Goal: Task Accomplishment & Management: Manage account settings

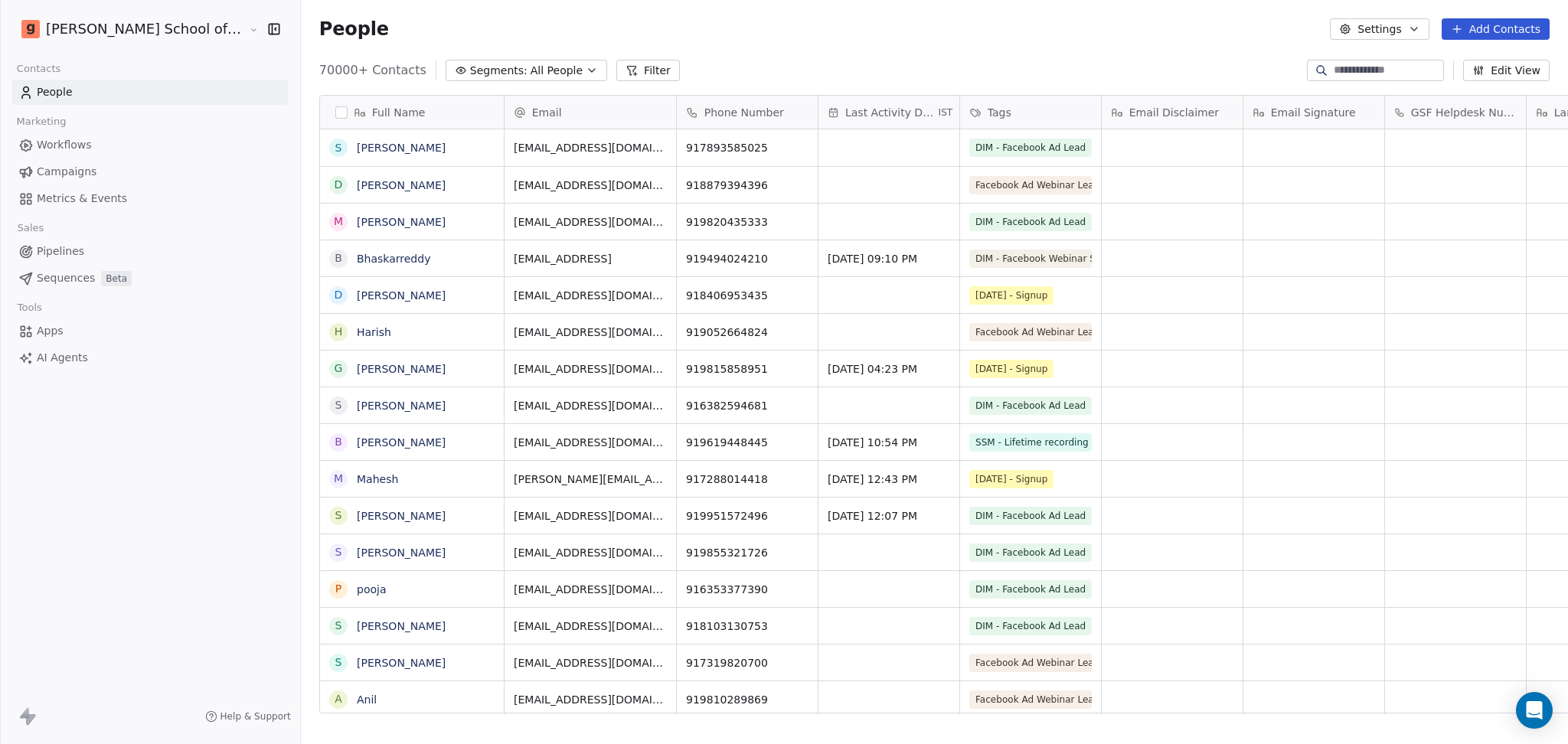
scroll to position [15, 16]
click at [1306, 26] on button "Settings" at bounding box center [1379, 28] width 99 height 21
click at [1306, 108] on div "Import" at bounding box center [1380, 111] width 72 height 25
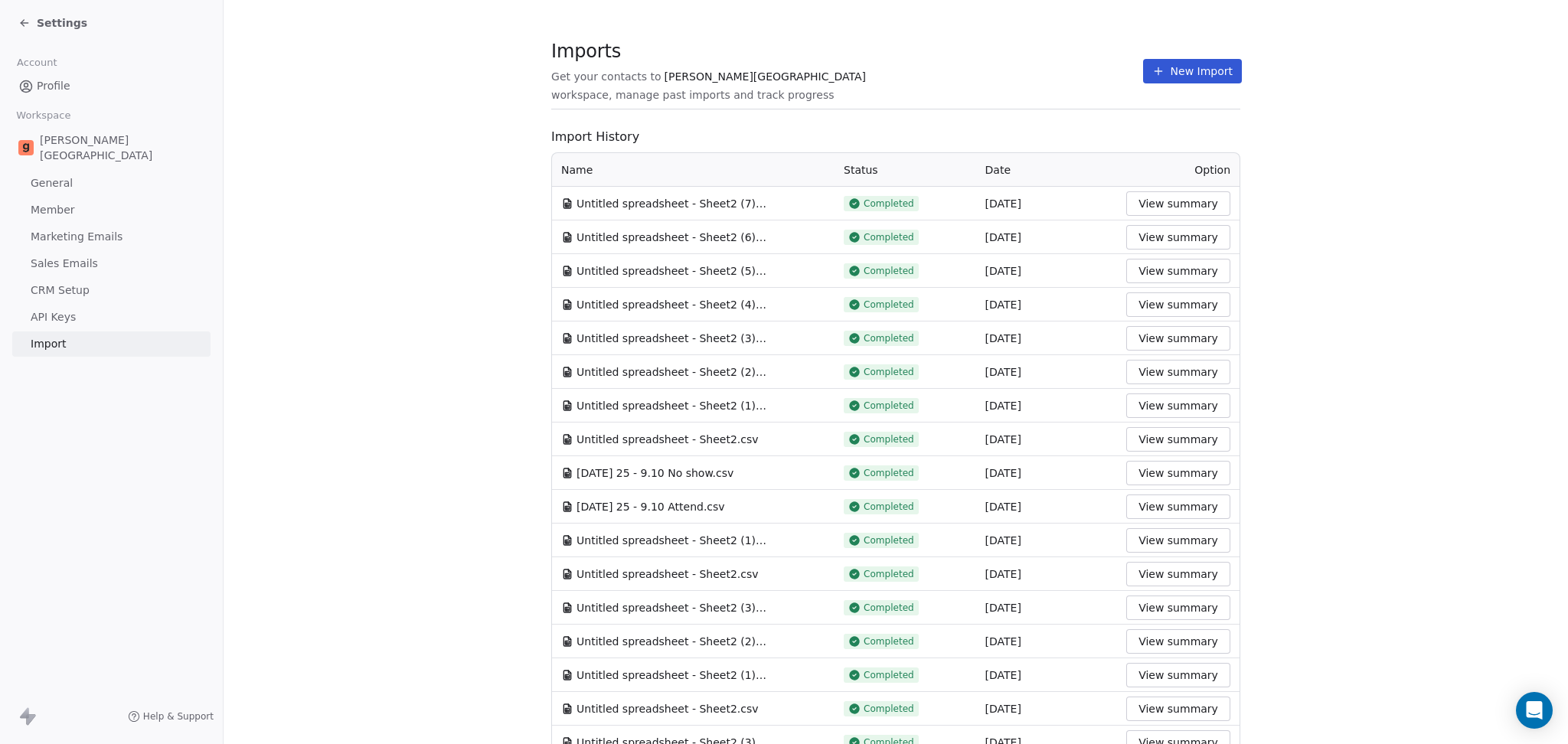
click at [1154, 71] on icon at bounding box center [1158, 71] width 7 height 0
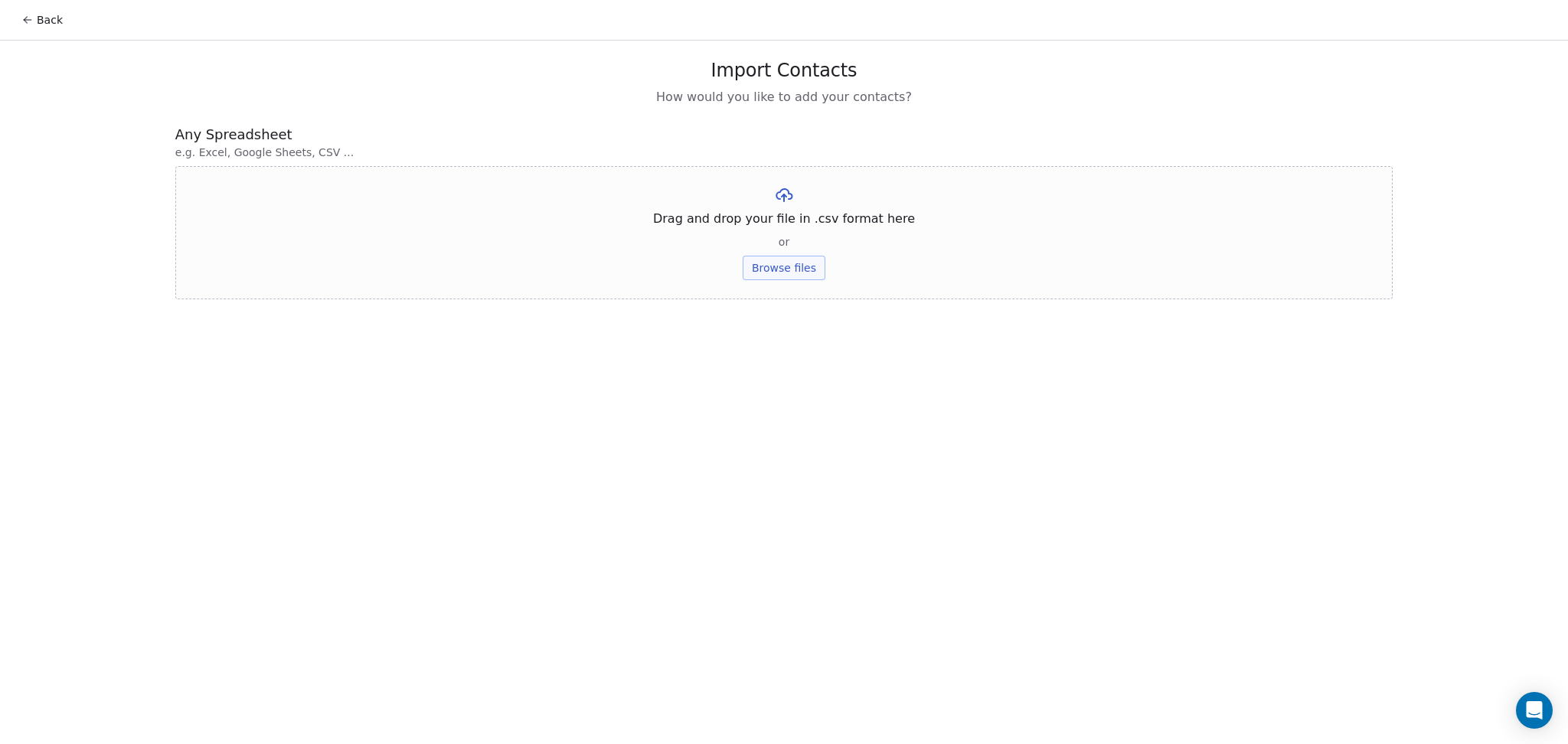
click at [760, 260] on button "Browse files" at bounding box center [784, 268] width 83 height 25
click at [772, 238] on div "Untitled spreadsheet - Sheet2.csv Upload" at bounding box center [784, 211] width 1217 height 91
click at [772, 234] on button "Upload" at bounding box center [783, 225] width 56 height 25
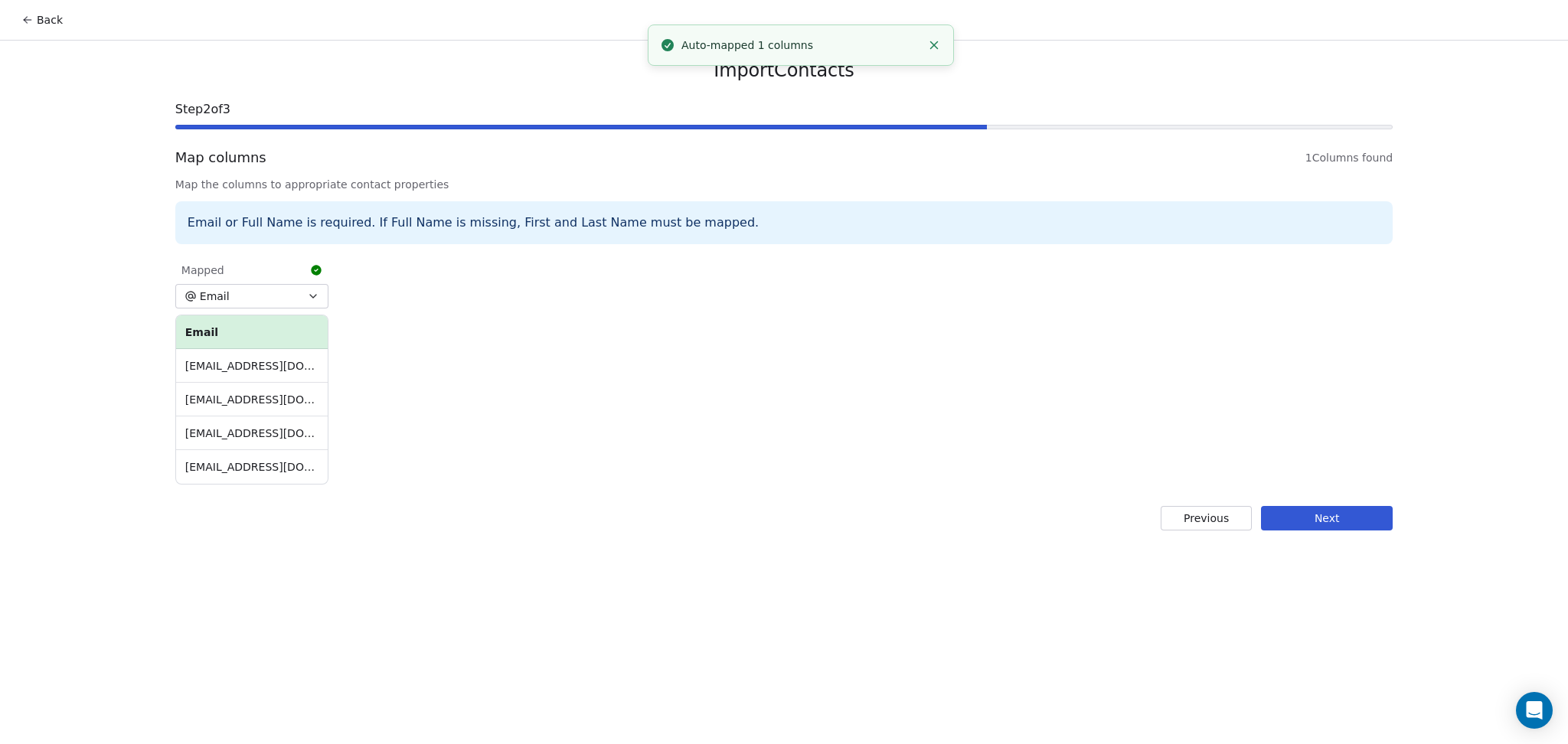
drag, startPoint x: 1334, startPoint y: 517, endPoint x: 953, endPoint y: 505, distance: 381.2
click at [1306, 514] on button "Next" at bounding box center [1327, 518] width 132 height 25
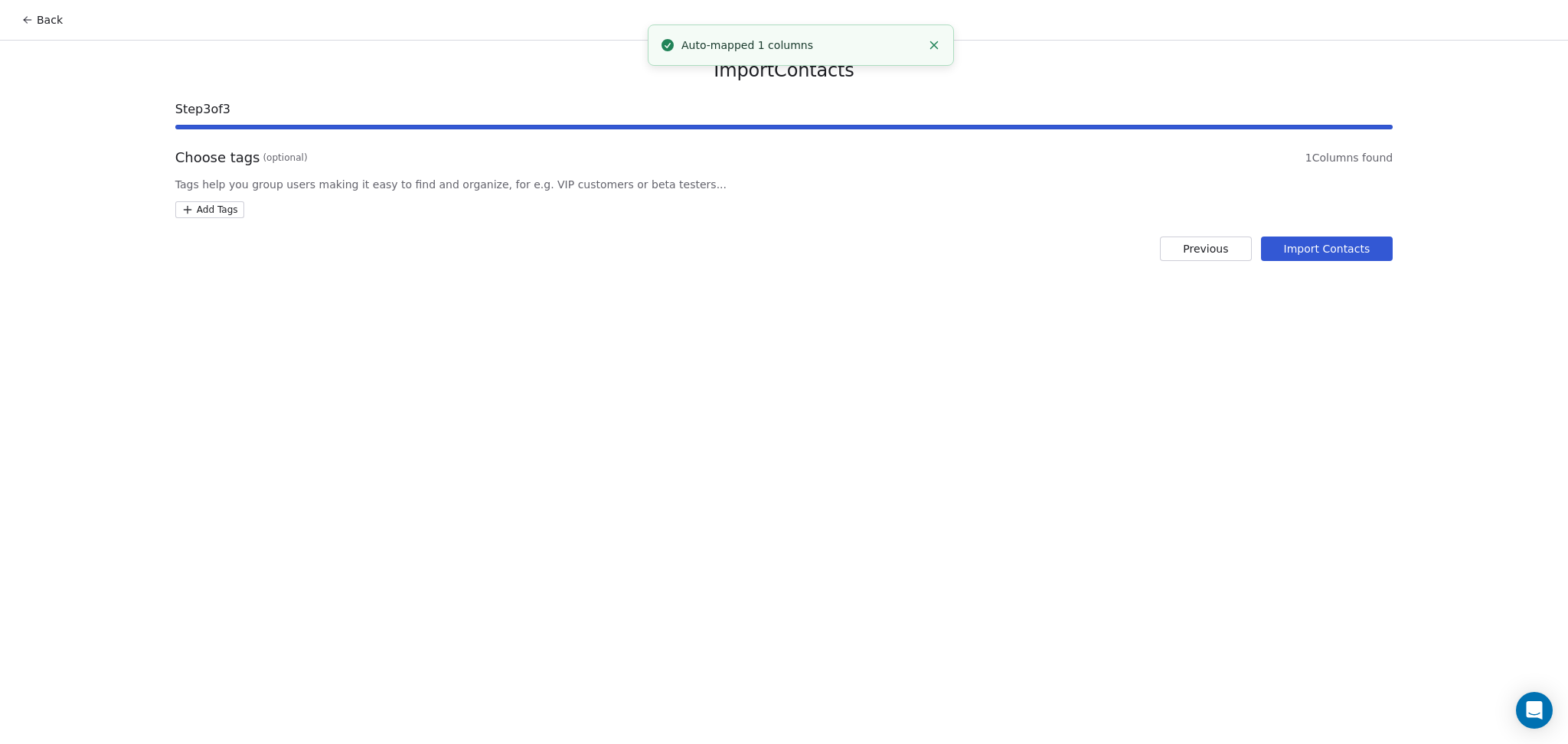
click at [225, 216] on html "Back Import Contacts Step 3 of 3 Choose tags (optional) 1 Columns found Tags he…" at bounding box center [784, 372] width 1568 height 744
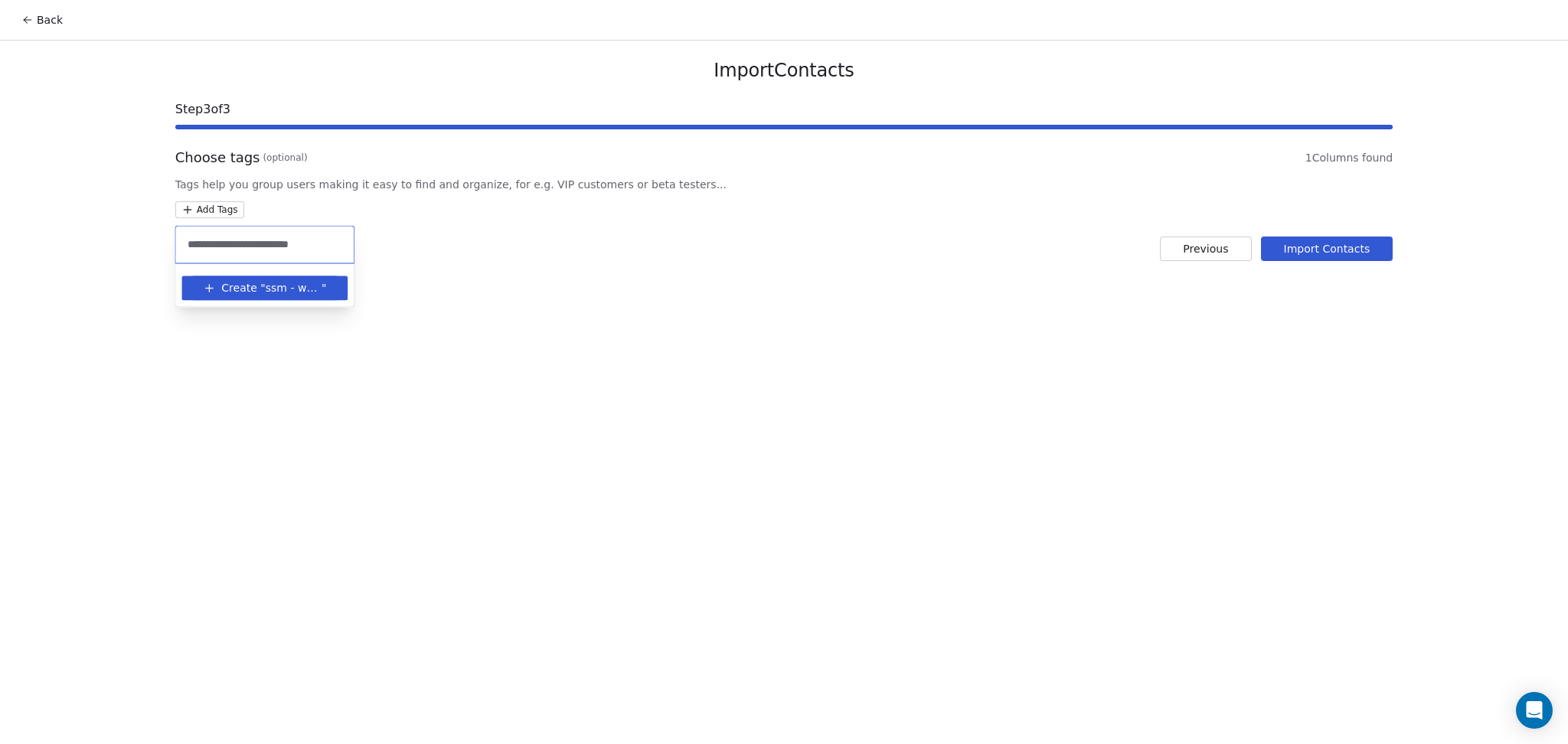
click at [290, 237] on input "**********" at bounding box center [264, 245] width 160 height 17
type input "**********"
click at [316, 279] on div "SSM - Webinar Last No Show" at bounding box center [266, 285] width 105 height 14
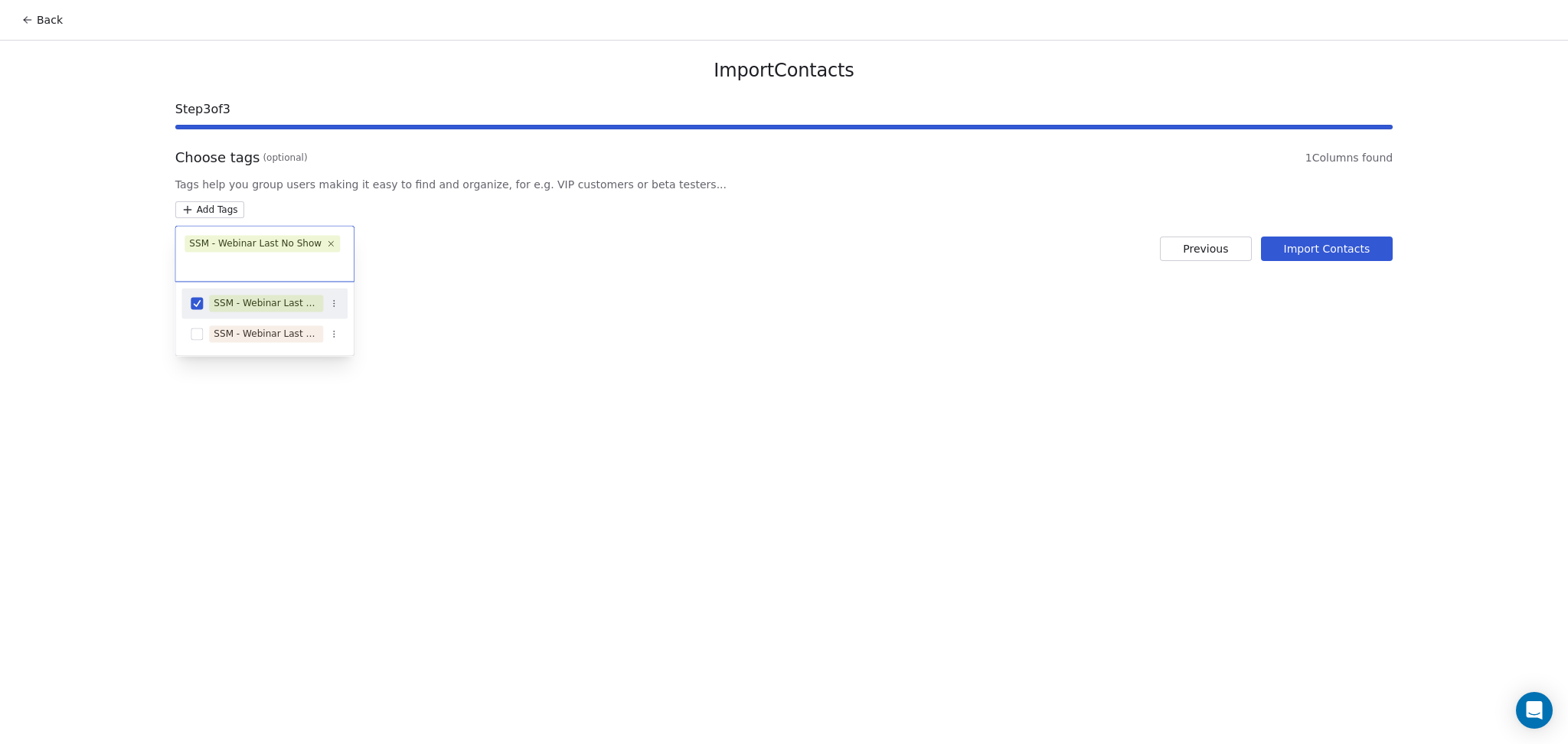
click at [652, 273] on html "Back Import Contacts Step 3 of 3 Choose tags (optional) 1 Columns found Tags he…" at bounding box center [784, 372] width 1568 height 744
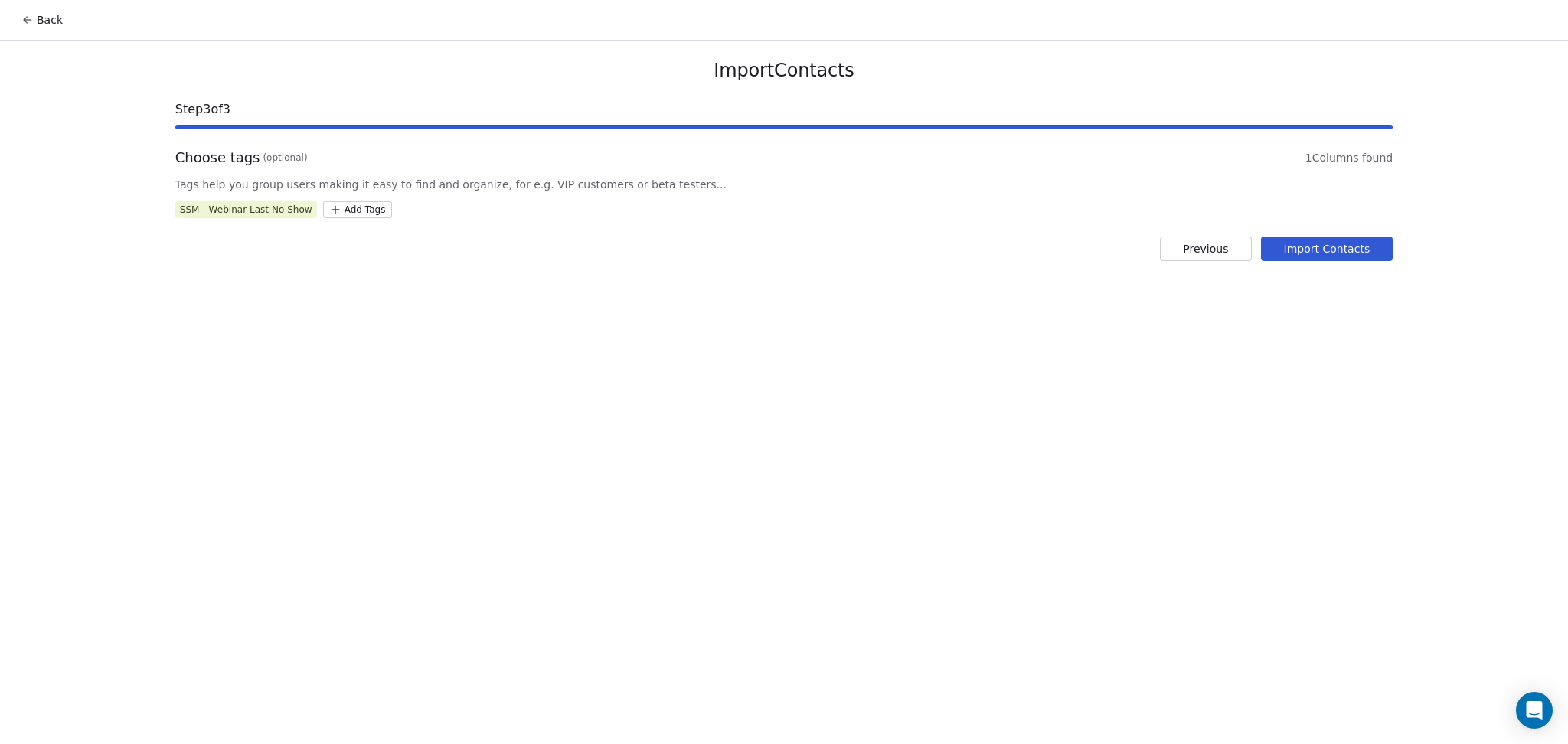
click at [1306, 237] on button "Import Contacts" at bounding box center [1327, 249] width 133 height 25
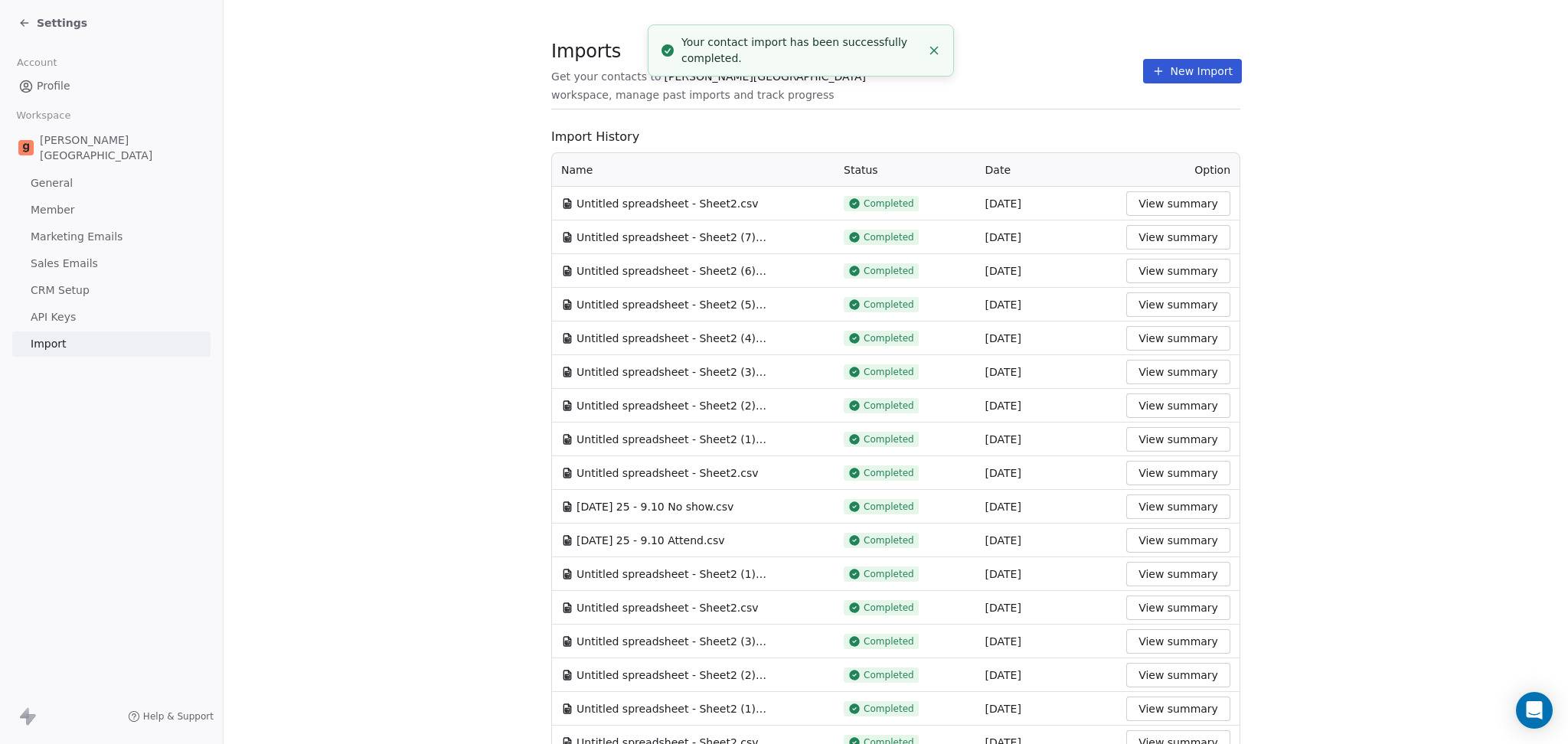
click at [1152, 75] on icon at bounding box center [1158, 71] width 12 height 12
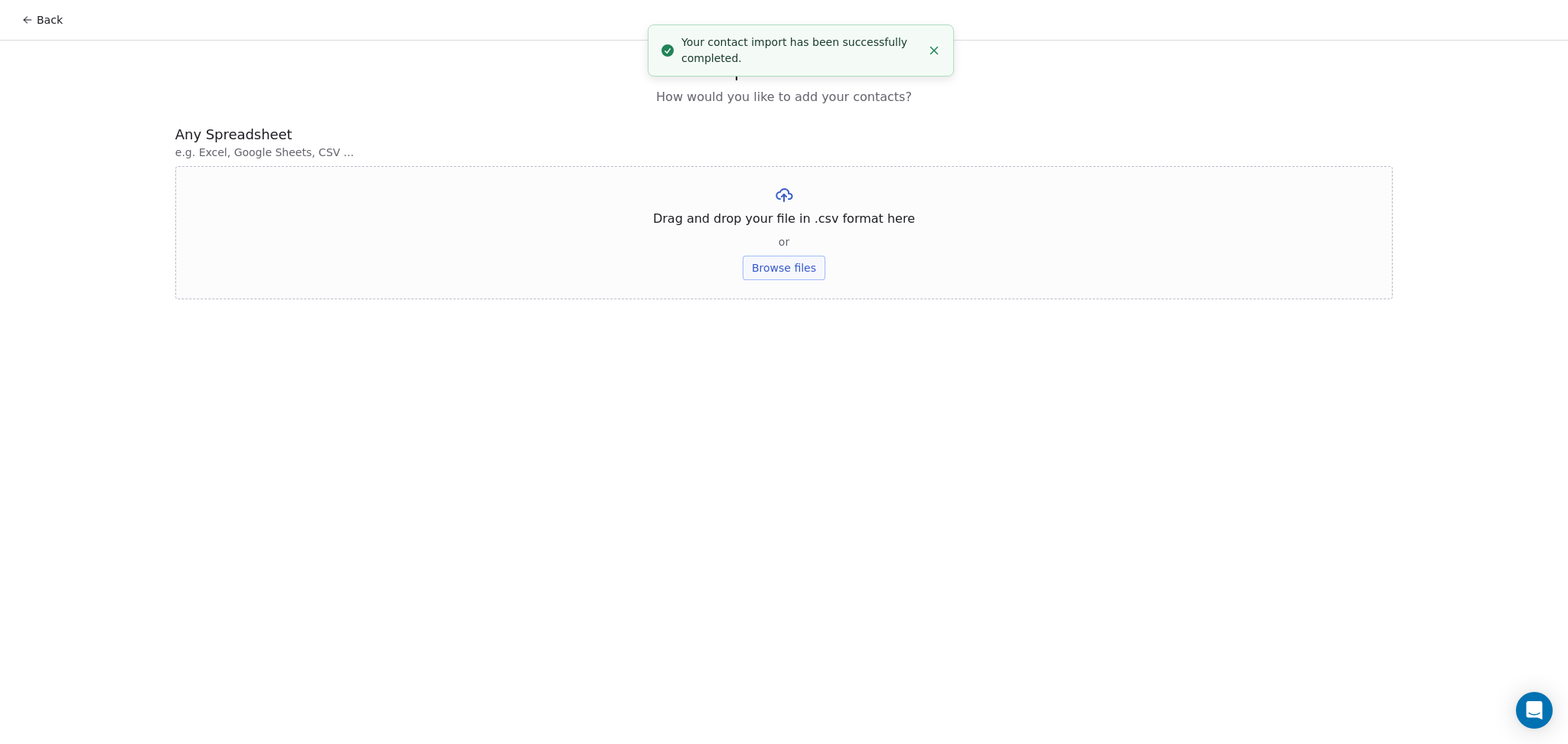
click at [788, 270] on button "Browse files" at bounding box center [784, 268] width 83 height 25
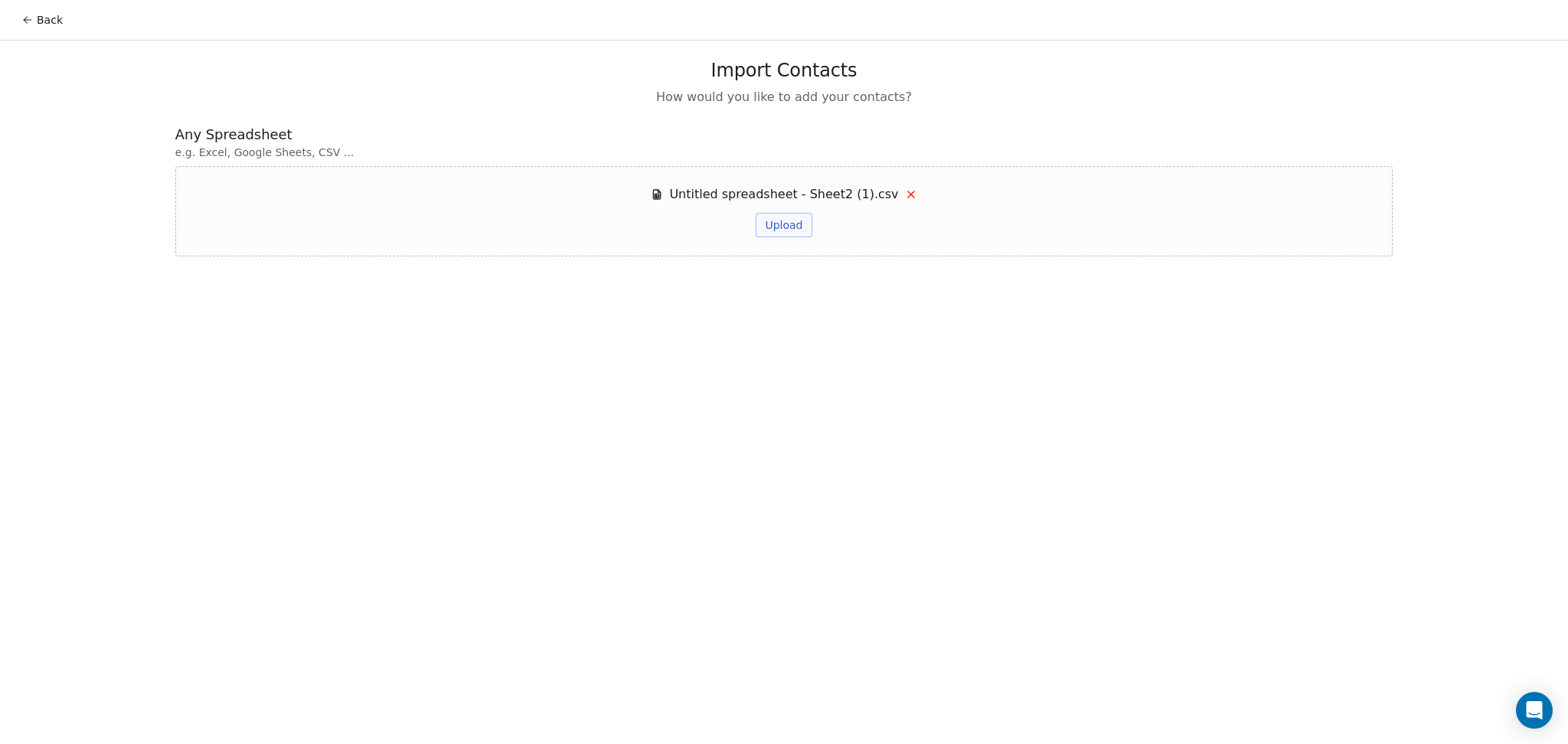
click at [775, 214] on button "Upload" at bounding box center [783, 225] width 56 height 25
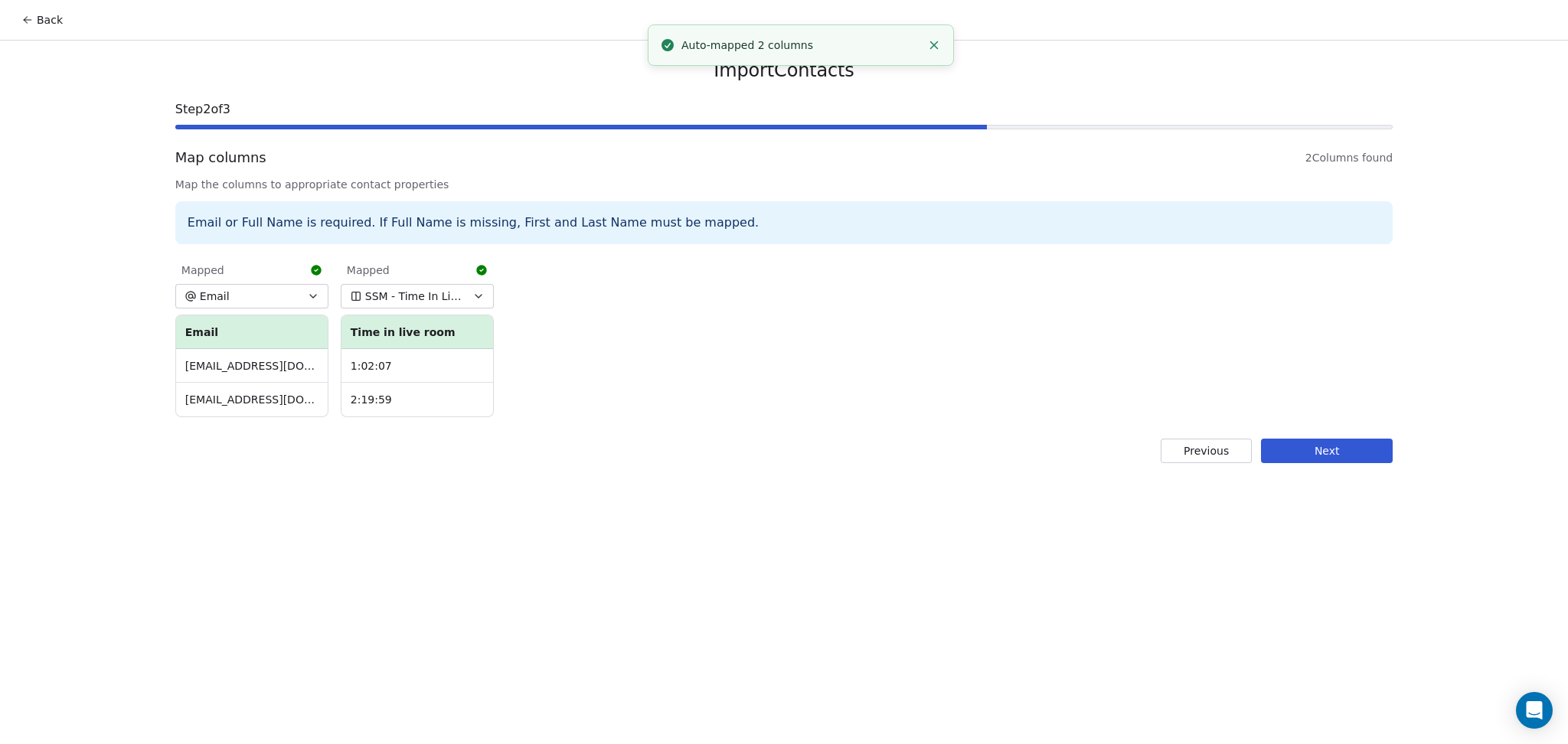
click at [1263, 454] on button "Next" at bounding box center [1327, 451] width 132 height 25
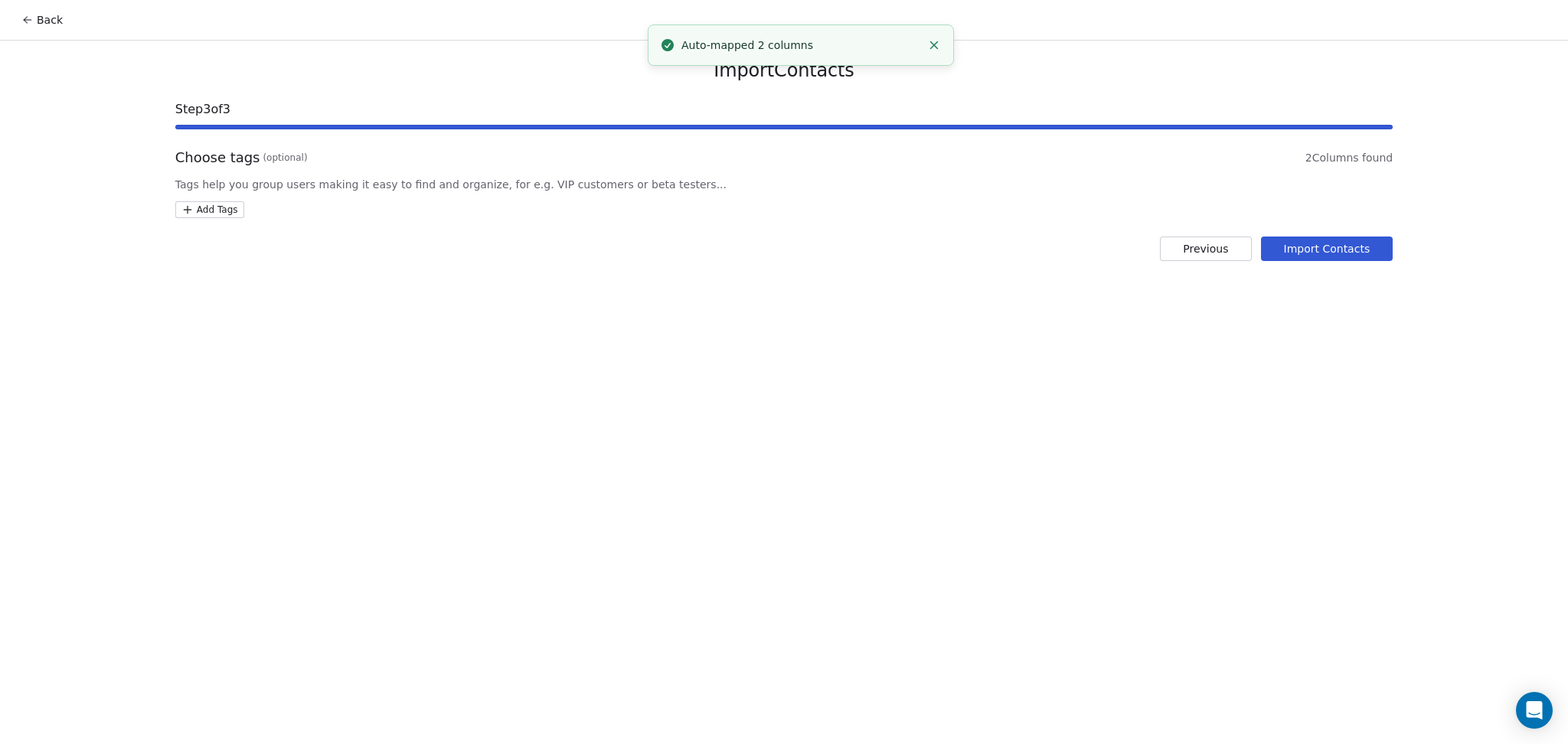
click at [215, 214] on html "Back Import Contacts Step 3 of 3 Choose tags (optional) 2 Columns found Tags he…" at bounding box center [784, 372] width 1568 height 744
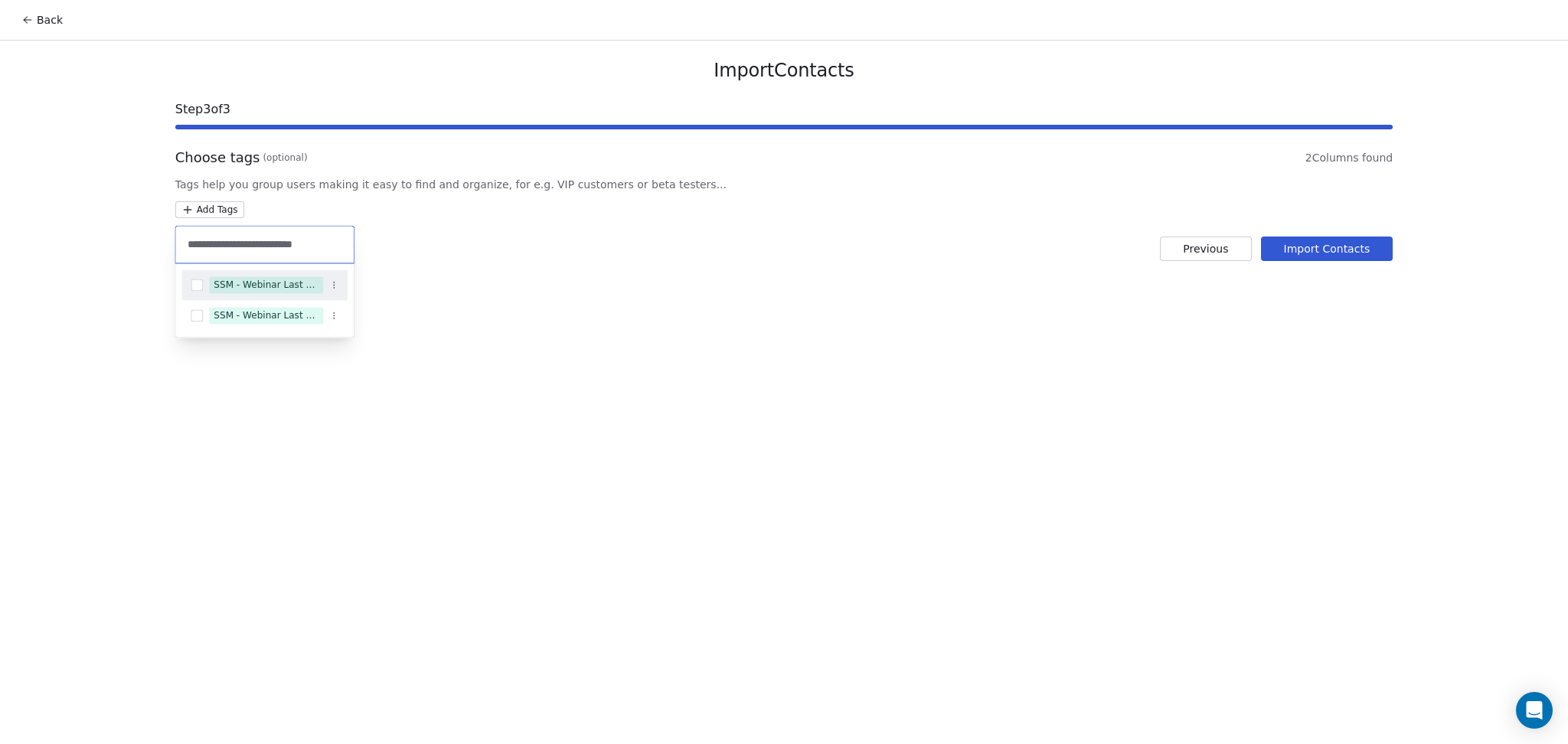
type input "**********"
click at [311, 291] on div "SSM - Webinar Last Attended" at bounding box center [266, 285] width 105 height 14
type input "**********"
click at [298, 300] on div "SSM - Webinar Last Hot Lead" at bounding box center [266, 304] width 105 height 14
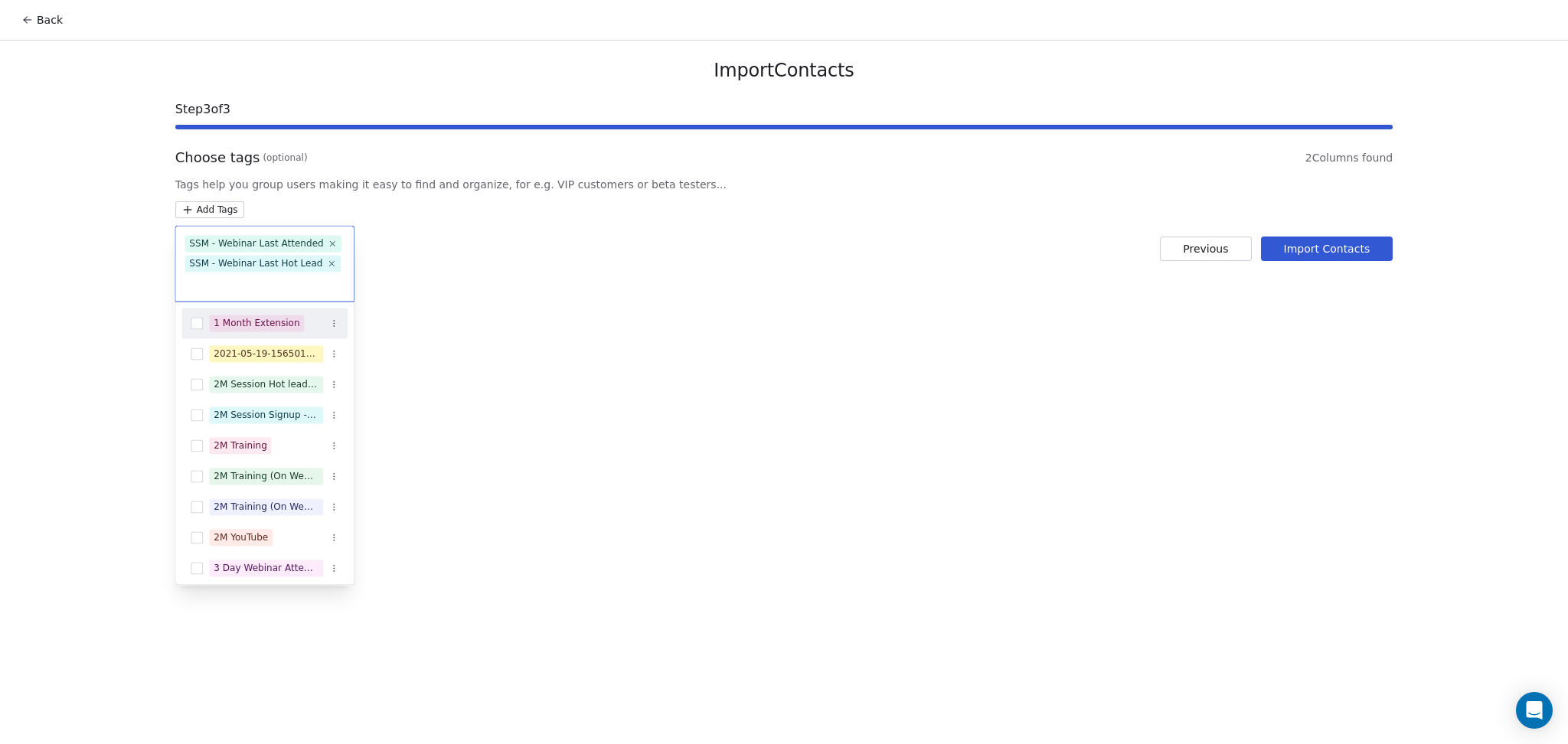
click at [1306, 251] on html "Back Import Contacts Step 3 of 3 Choose tags (optional) 2 Columns found Tags he…" at bounding box center [784, 372] width 1568 height 744
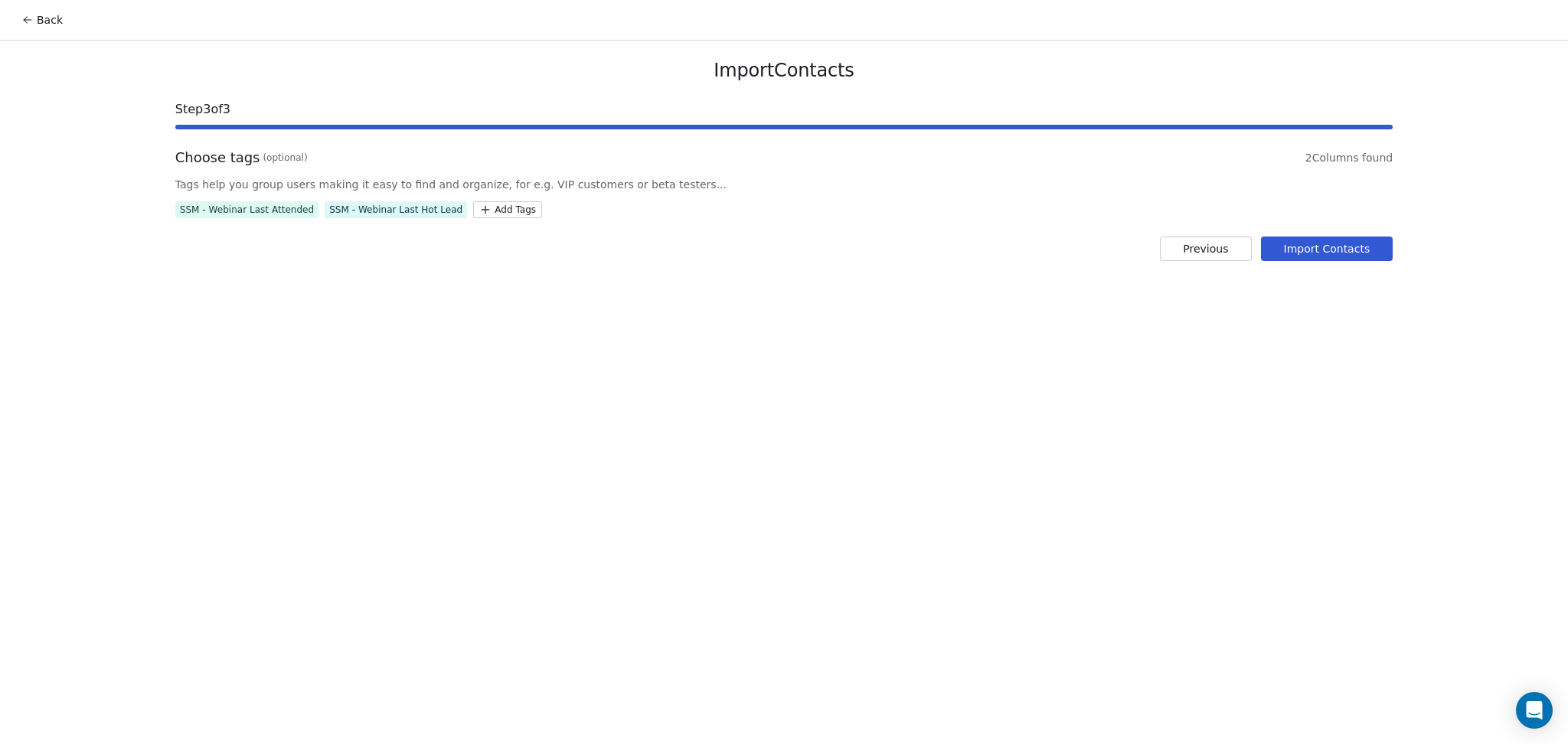
click at [1306, 251] on button "Import Contacts" at bounding box center [1327, 249] width 133 height 25
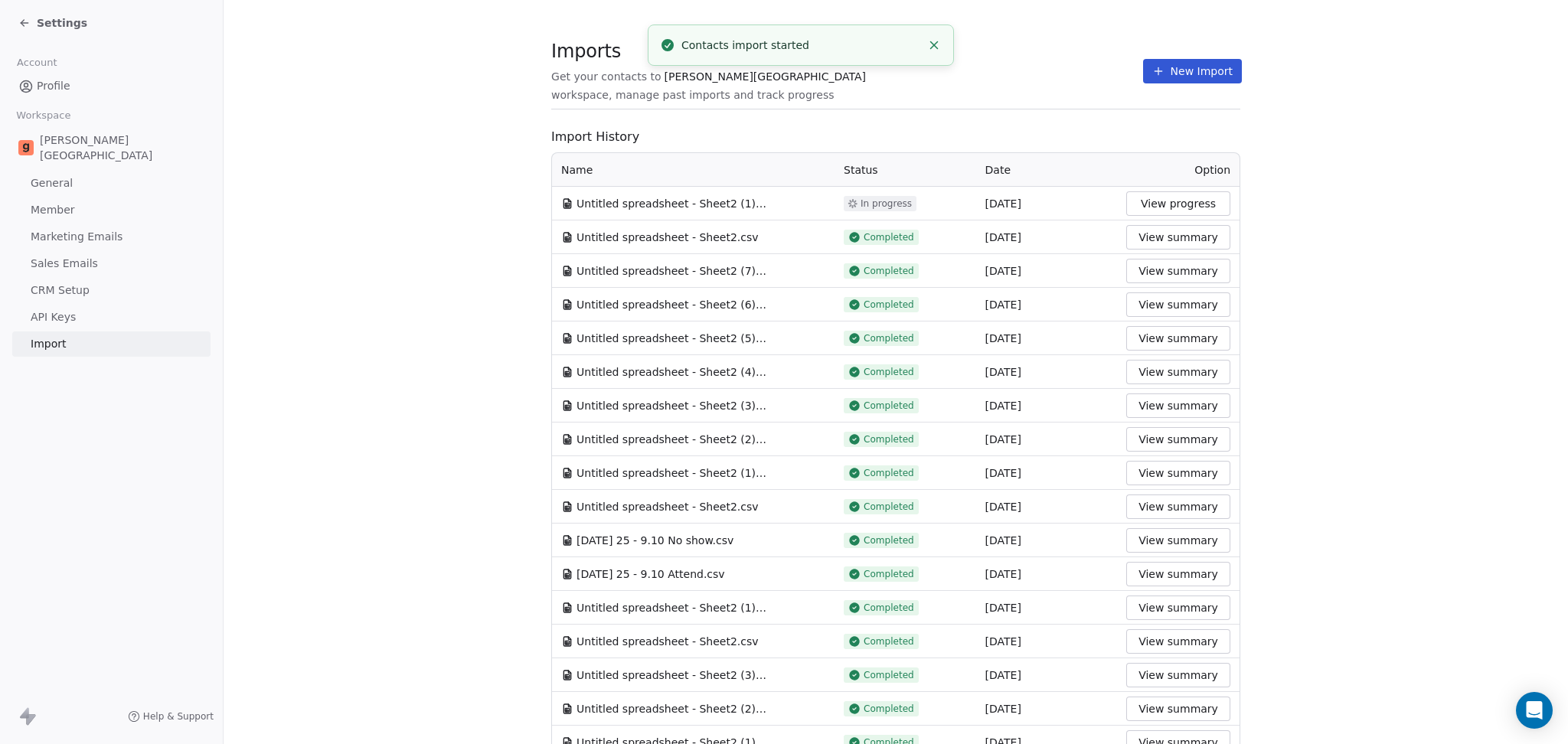
click at [1152, 77] on icon at bounding box center [1158, 71] width 12 height 12
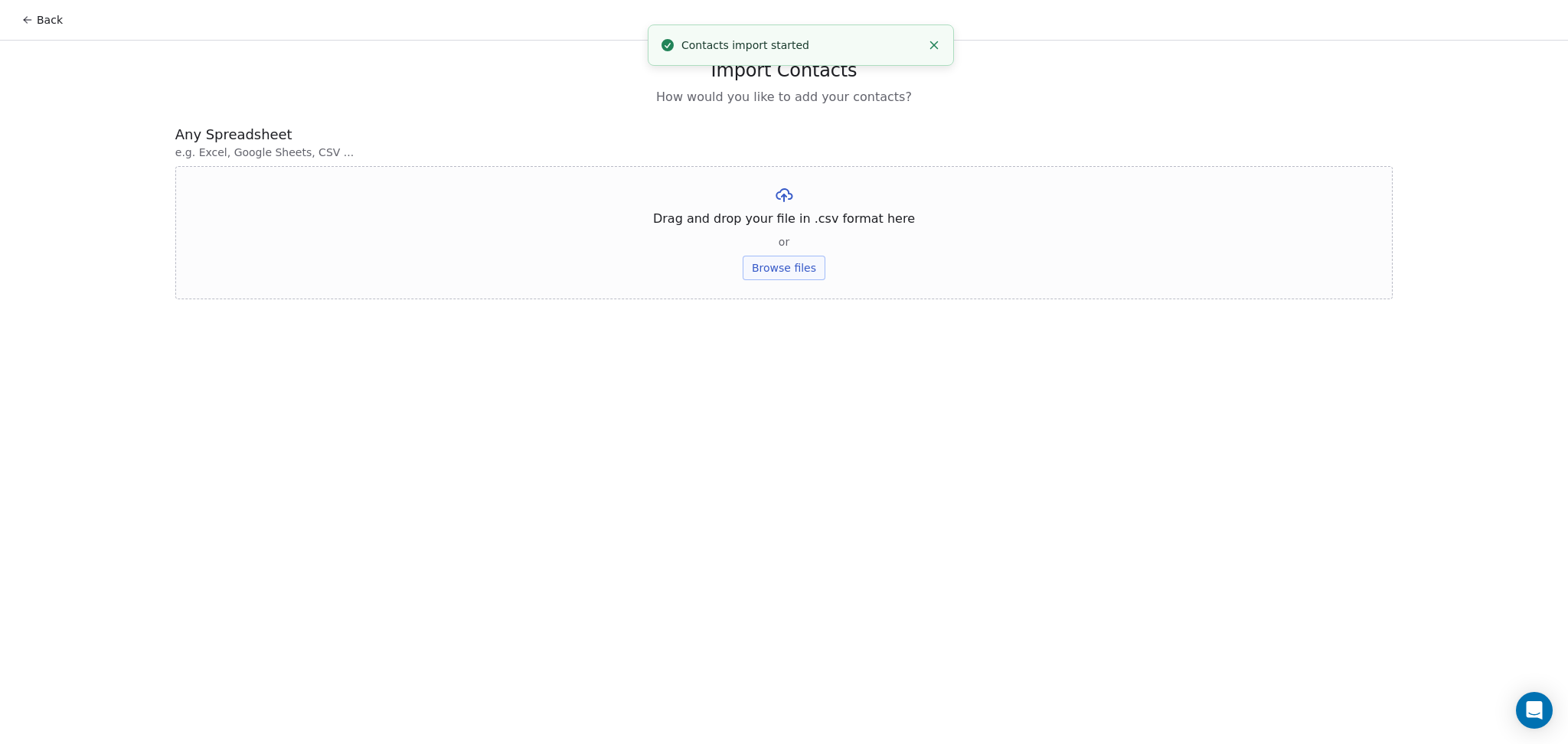
click at [802, 262] on button "Browse files" at bounding box center [784, 268] width 83 height 25
click at [787, 263] on button "Browse files" at bounding box center [784, 268] width 83 height 25
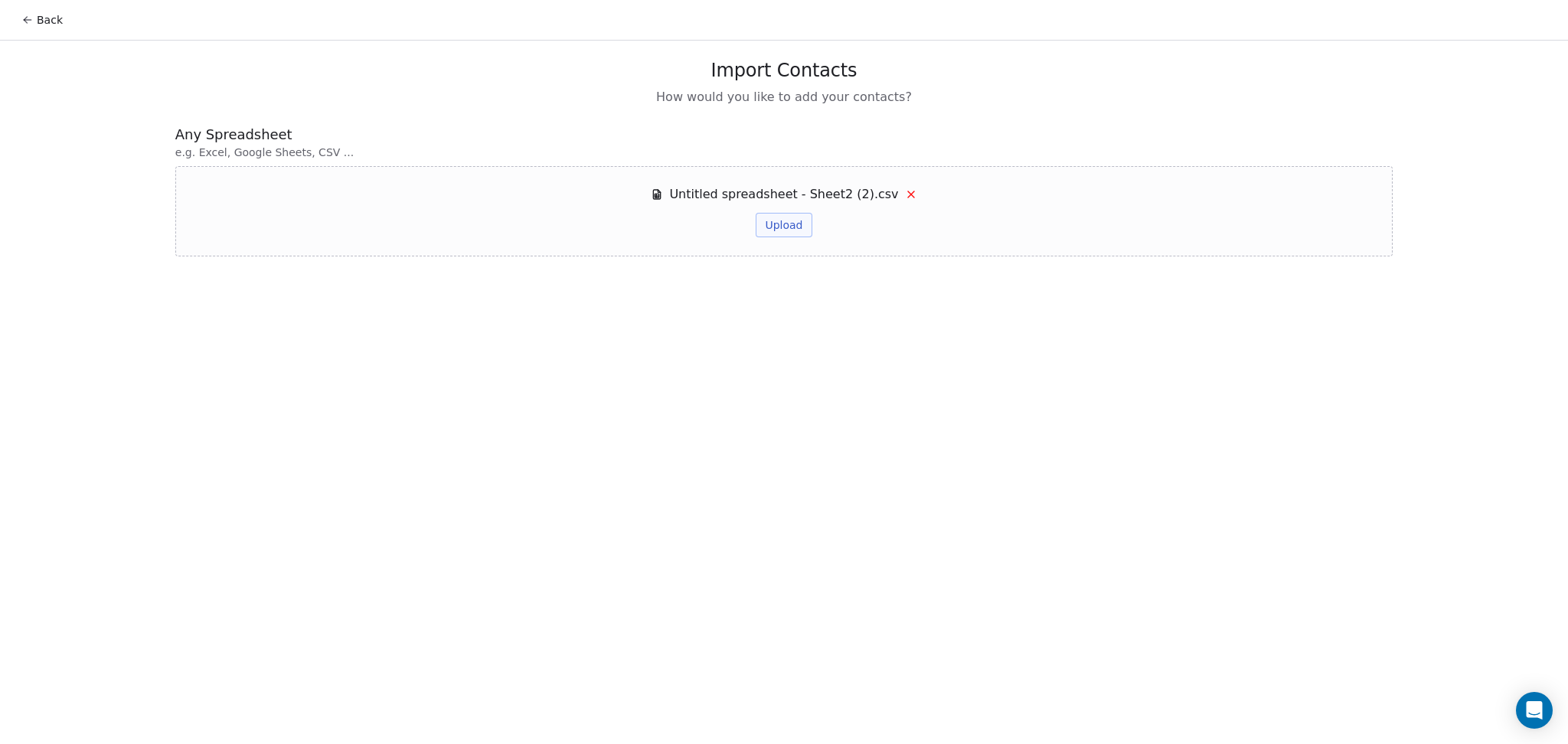
click at [778, 228] on button "Upload" at bounding box center [783, 225] width 56 height 25
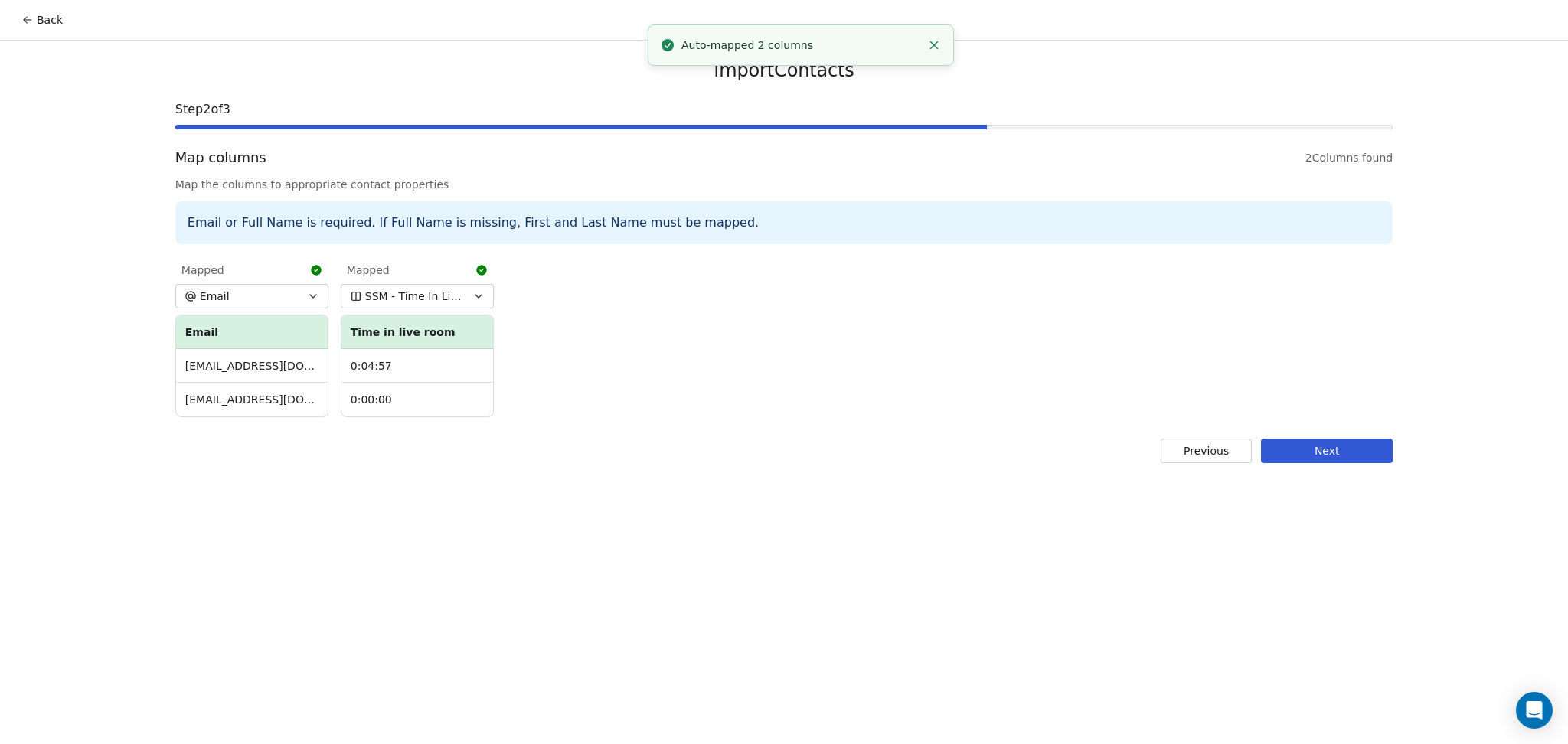
click at [1306, 443] on button "Next" at bounding box center [1327, 451] width 132 height 25
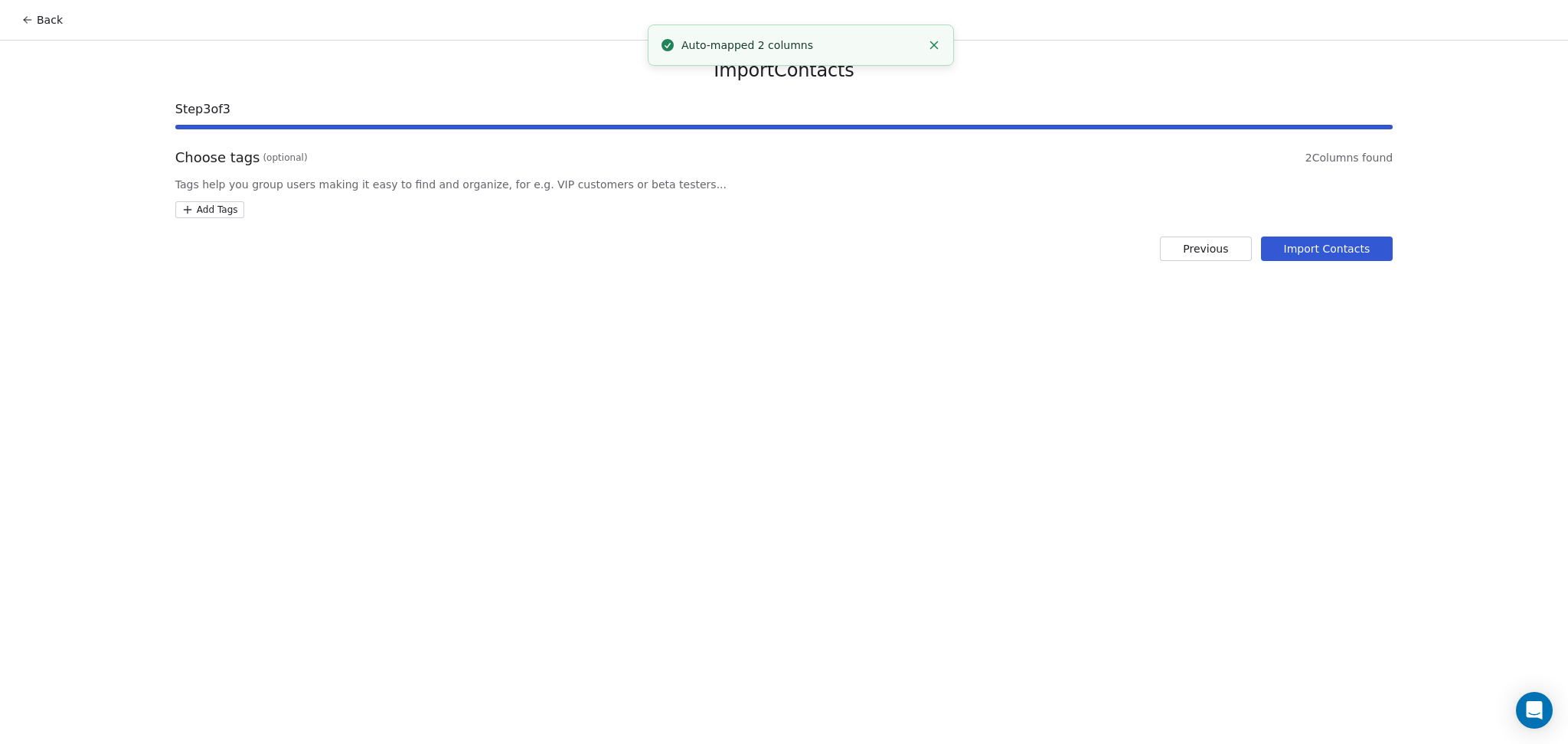
click at [234, 204] on html "Back Import Contacts Step 3 of 3 Choose tags (optional) 2 Columns found Tags he…" at bounding box center [784, 372] width 1568 height 744
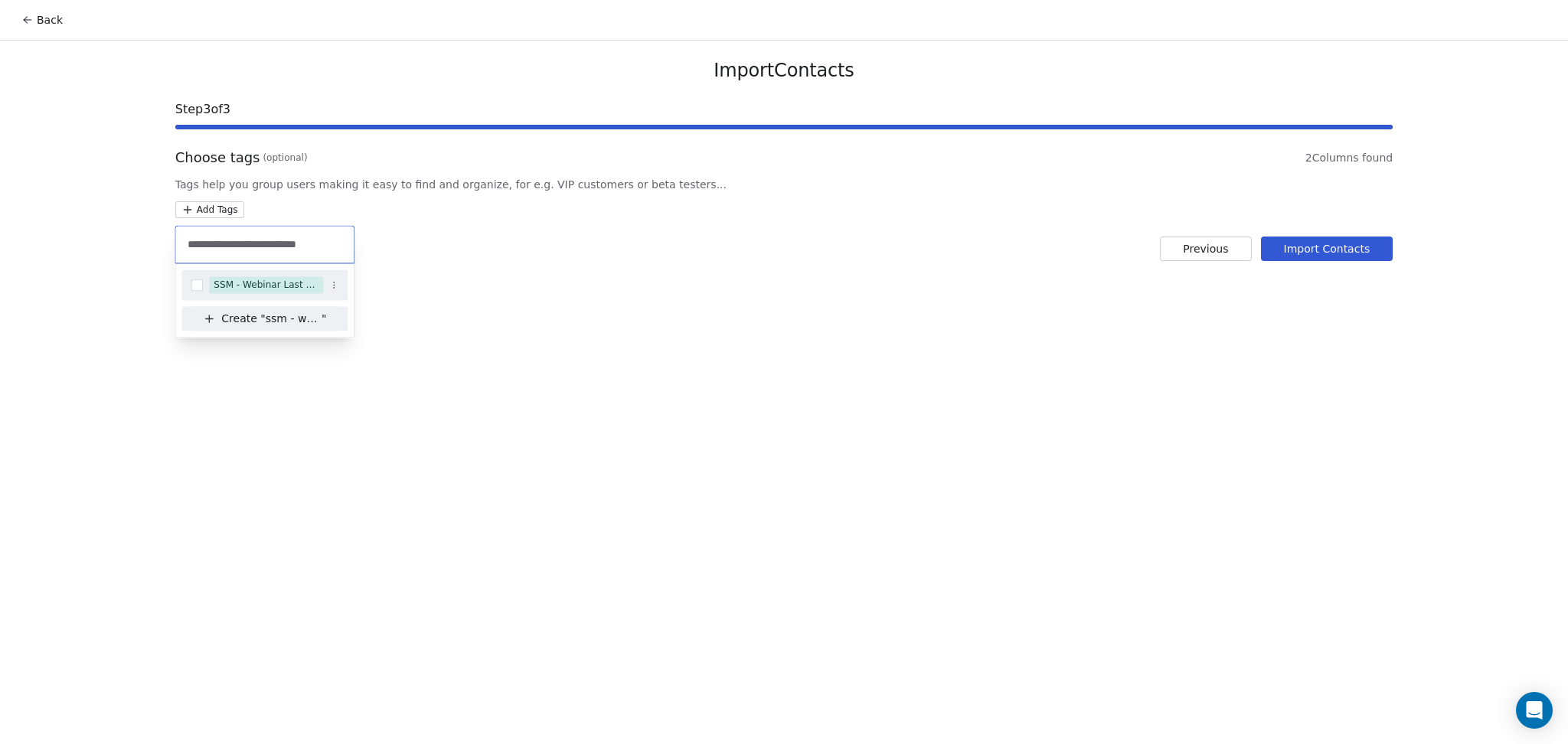
type input "**********"
click at [280, 287] on div "SSM - Webinar Last Attended (Less Than 30 mins)" at bounding box center [266, 285] width 105 height 14
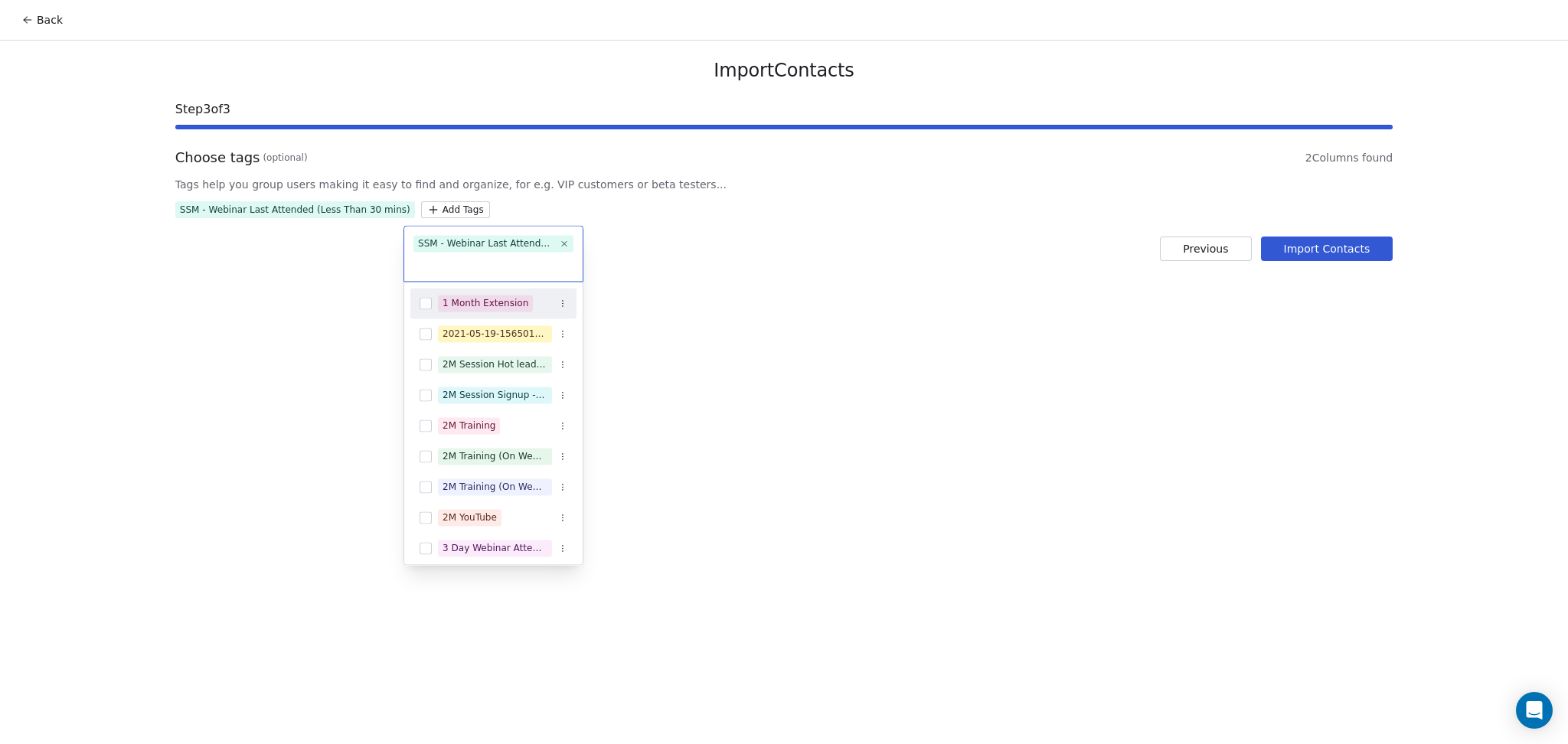
drag, startPoint x: 718, startPoint y: 291, endPoint x: 993, endPoint y: 313, distance: 275.9
click at [722, 291] on html "Back Import Contacts Step 3 of 3 Choose tags (optional) 2 Columns found Tags he…" at bounding box center [784, 372] width 1568 height 744
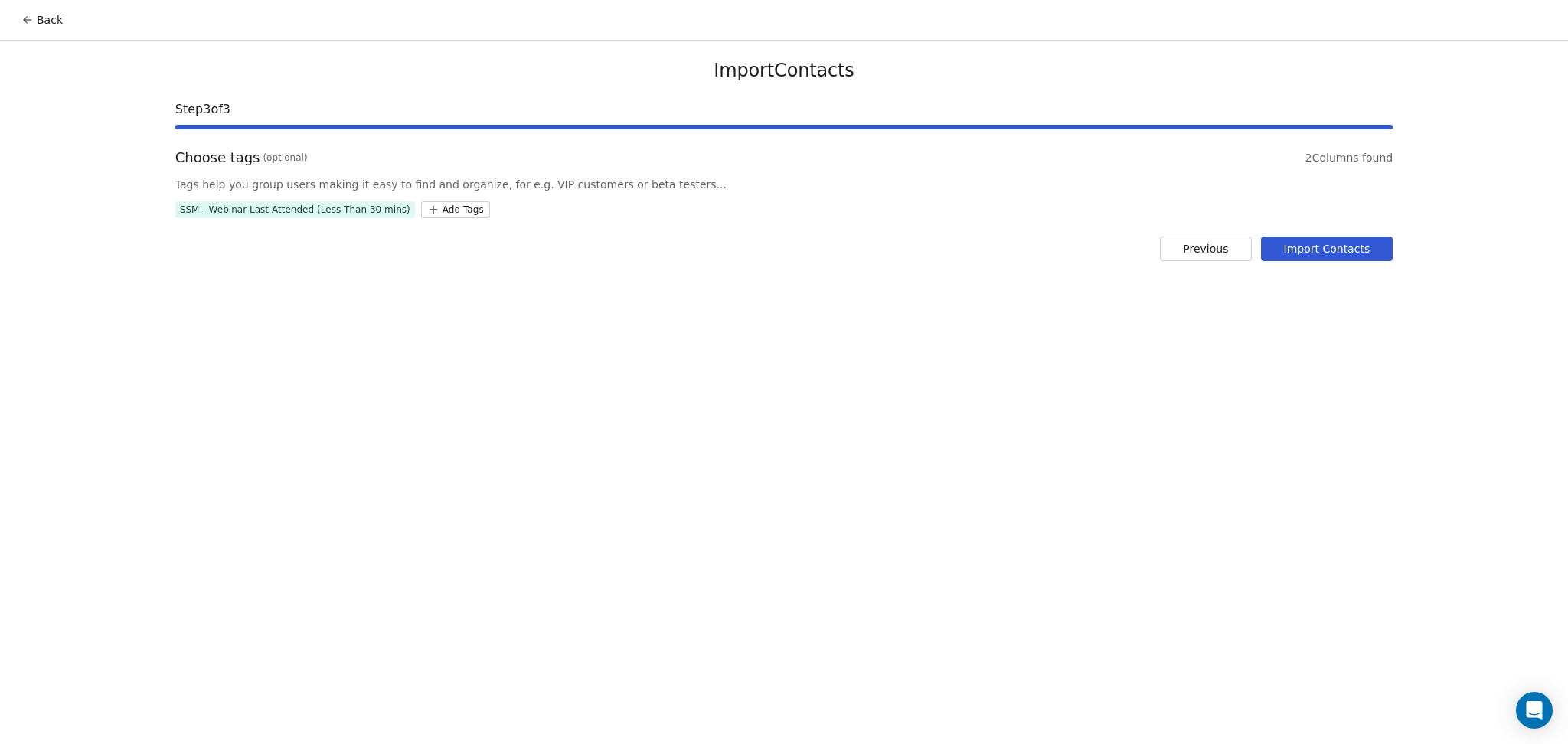
click at [1289, 247] on button "Import Contacts" at bounding box center [1327, 249] width 133 height 25
